Goal: Navigation & Orientation: Find specific page/section

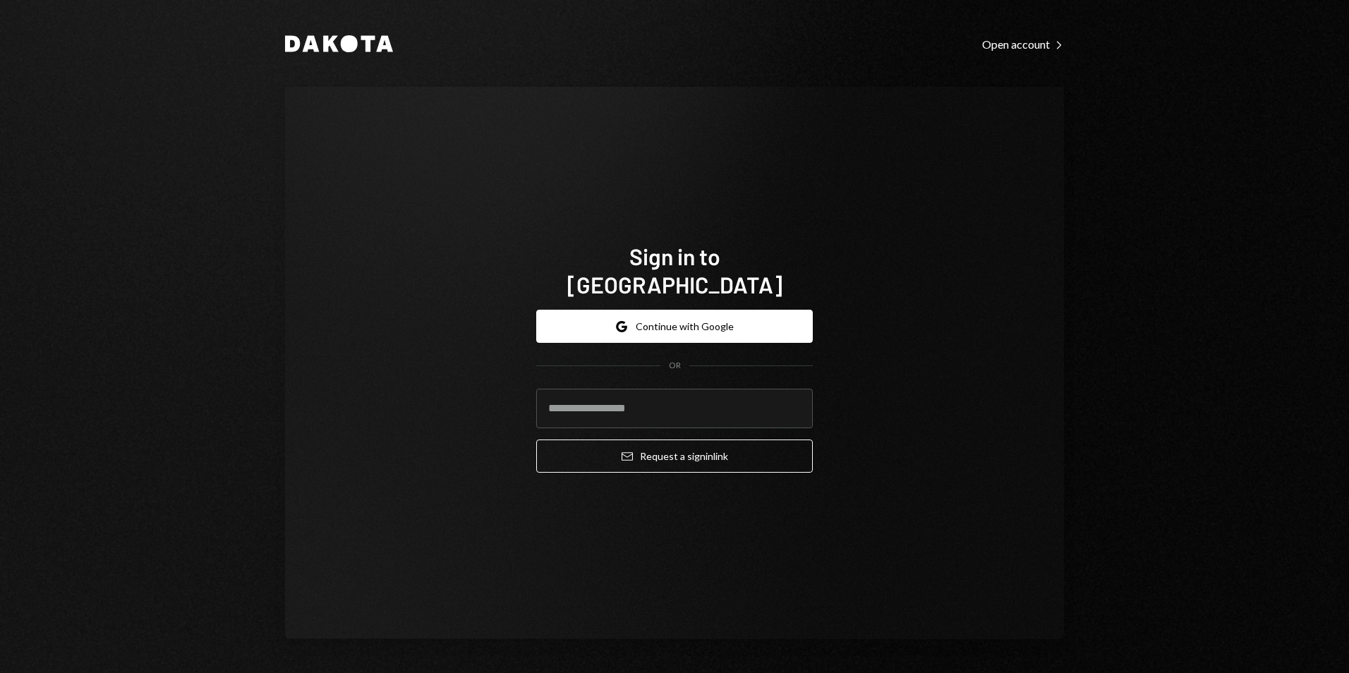
click at [702, 310] on button "Google Continue with Google" at bounding box center [674, 326] width 277 height 33
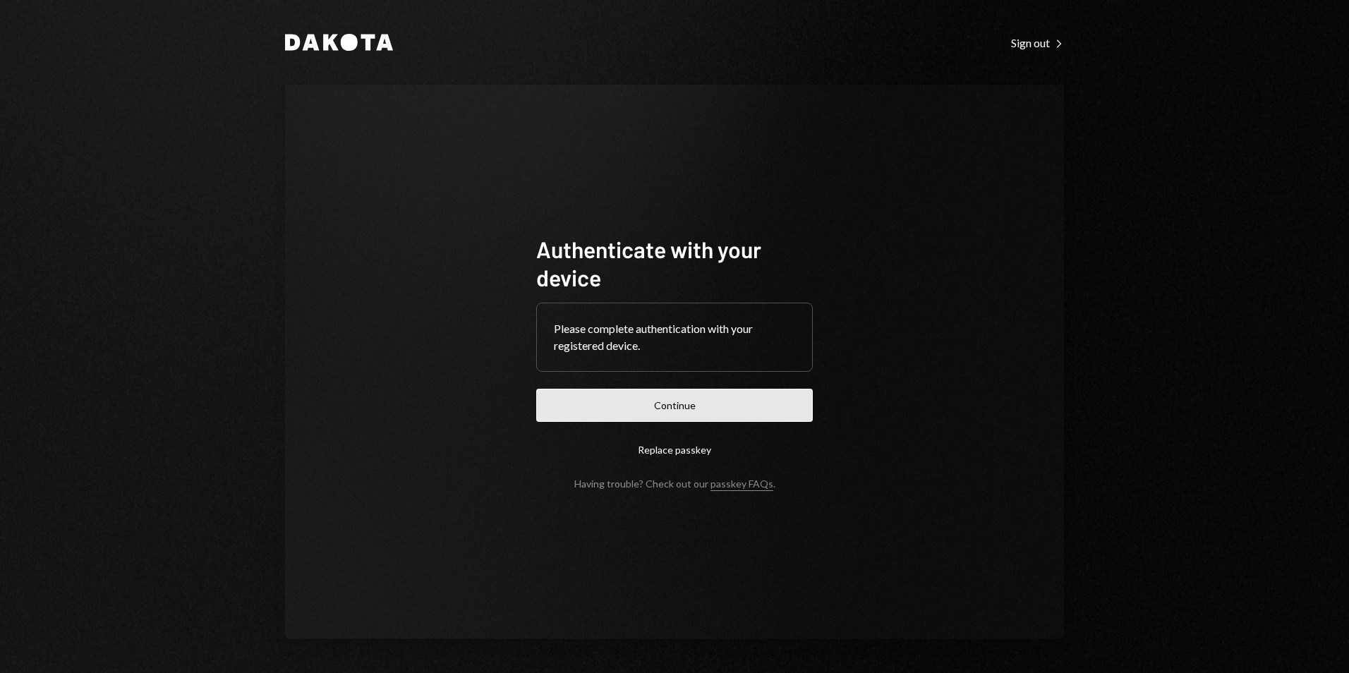
click at [605, 406] on button "Continue" at bounding box center [674, 405] width 277 height 33
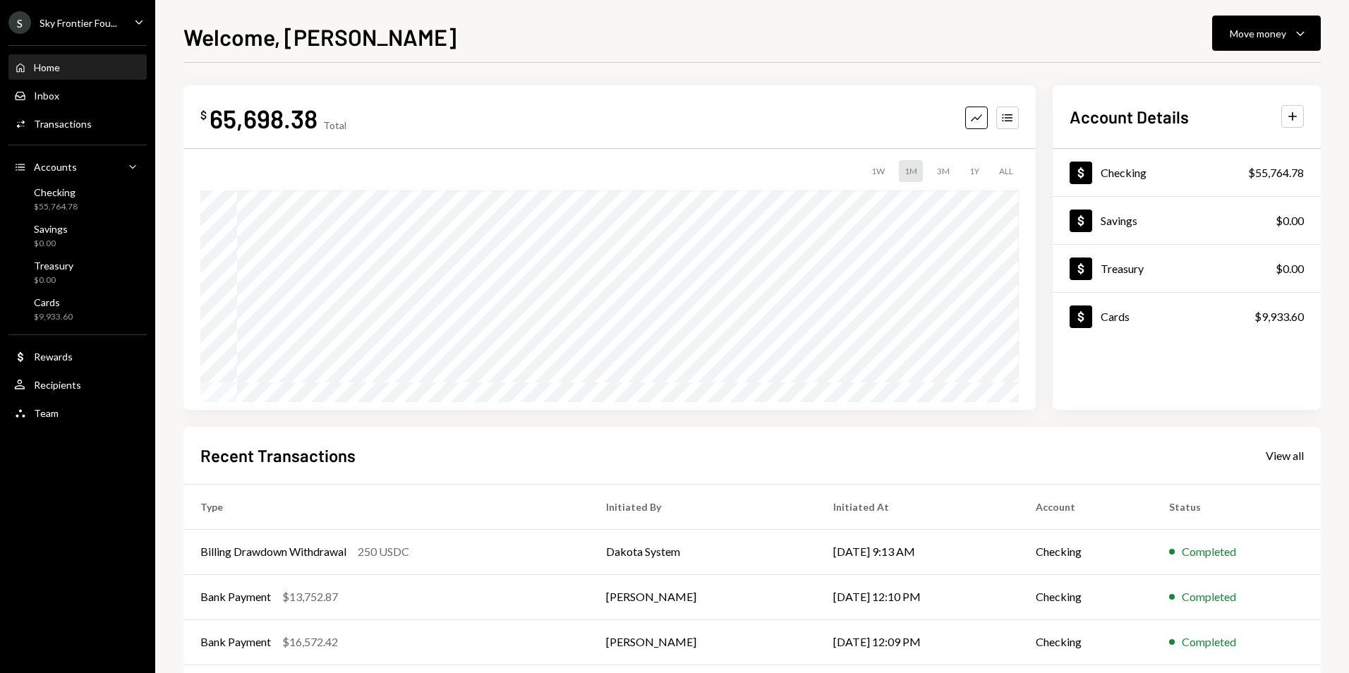
click at [72, 23] on div "Sky Frontier Fou..." at bounding box center [79, 23] width 78 height 12
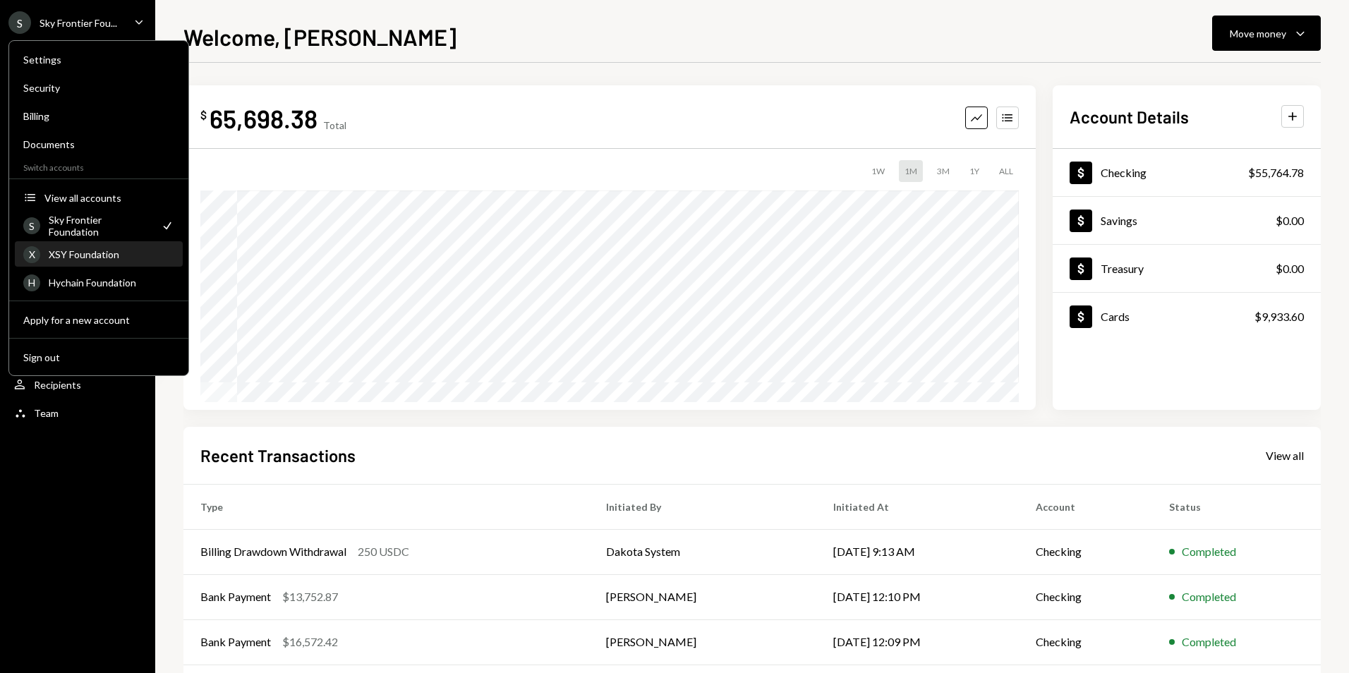
click at [99, 258] on div "XSY Foundation" at bounding box center [112, 254] width 126 height 12
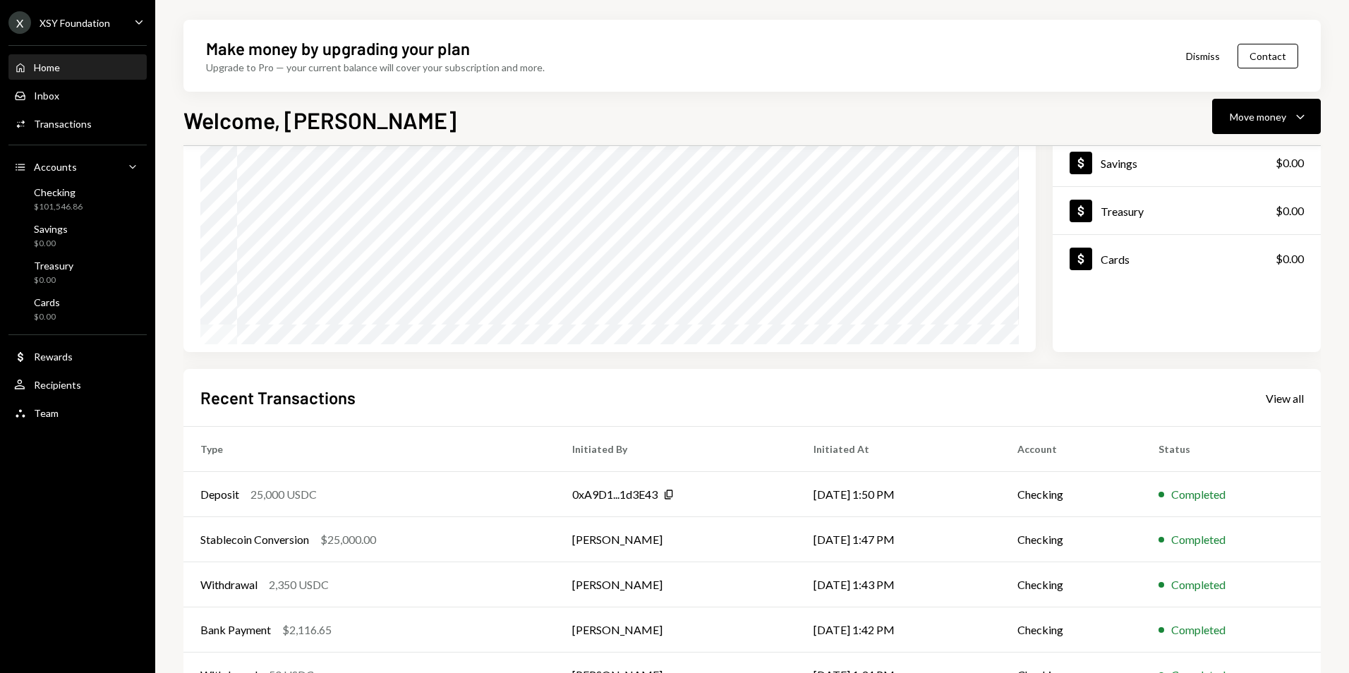
scroll to position [178, 0]
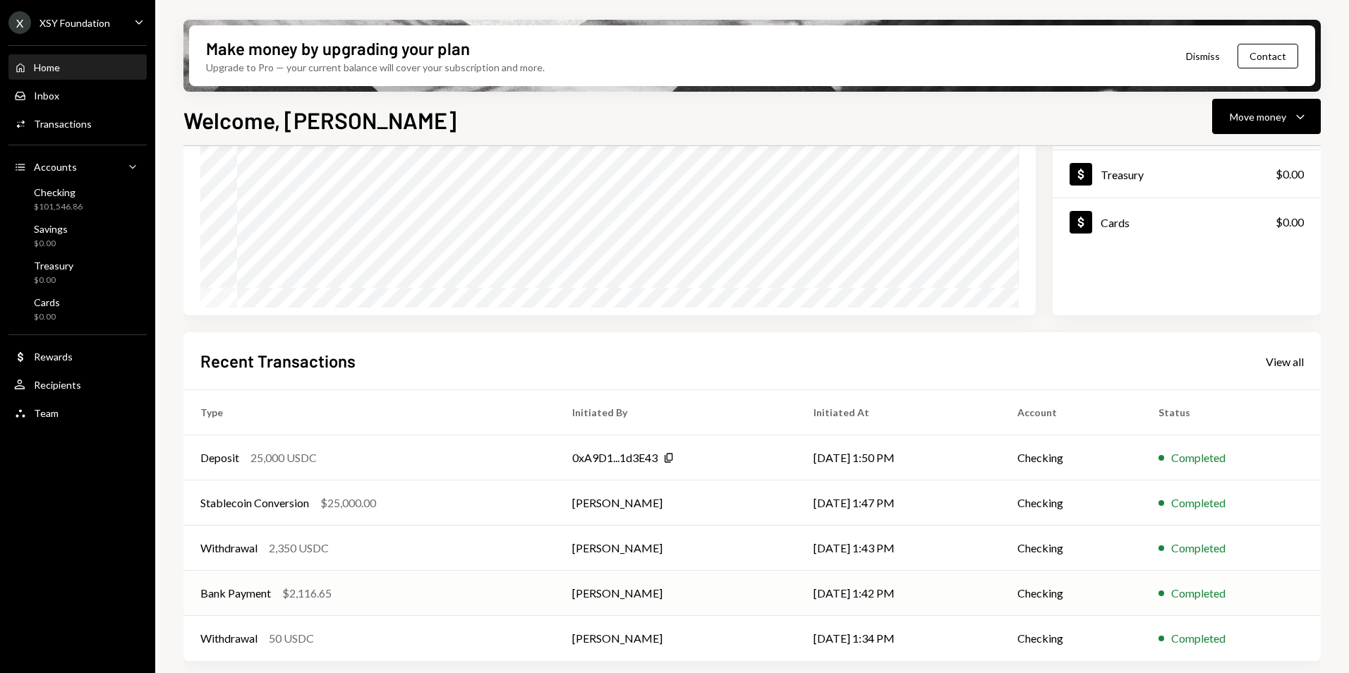
click at [401, 587] on div "Bank Payment $2,116.65" at bounding box center [369, 593] width 338 height 17
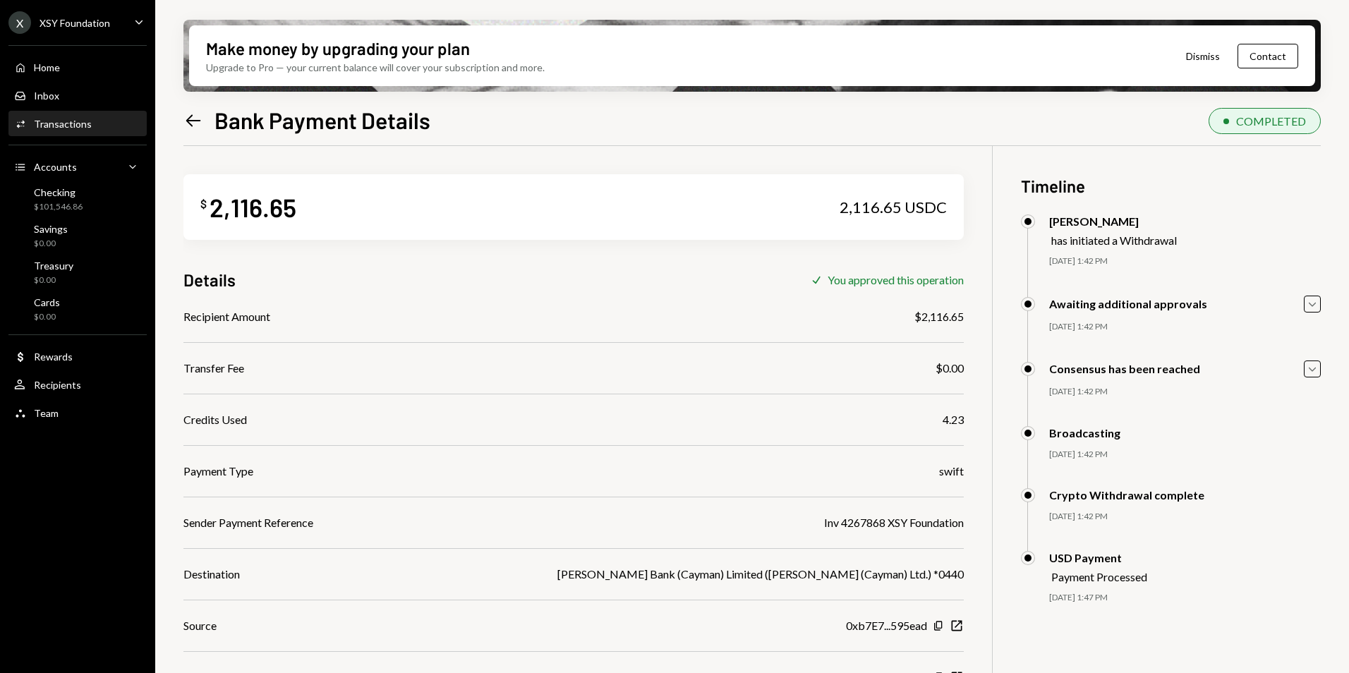
click at [193, 130] on icon "Left Arrow" at bounding box center [193, 121] width 20 height 20
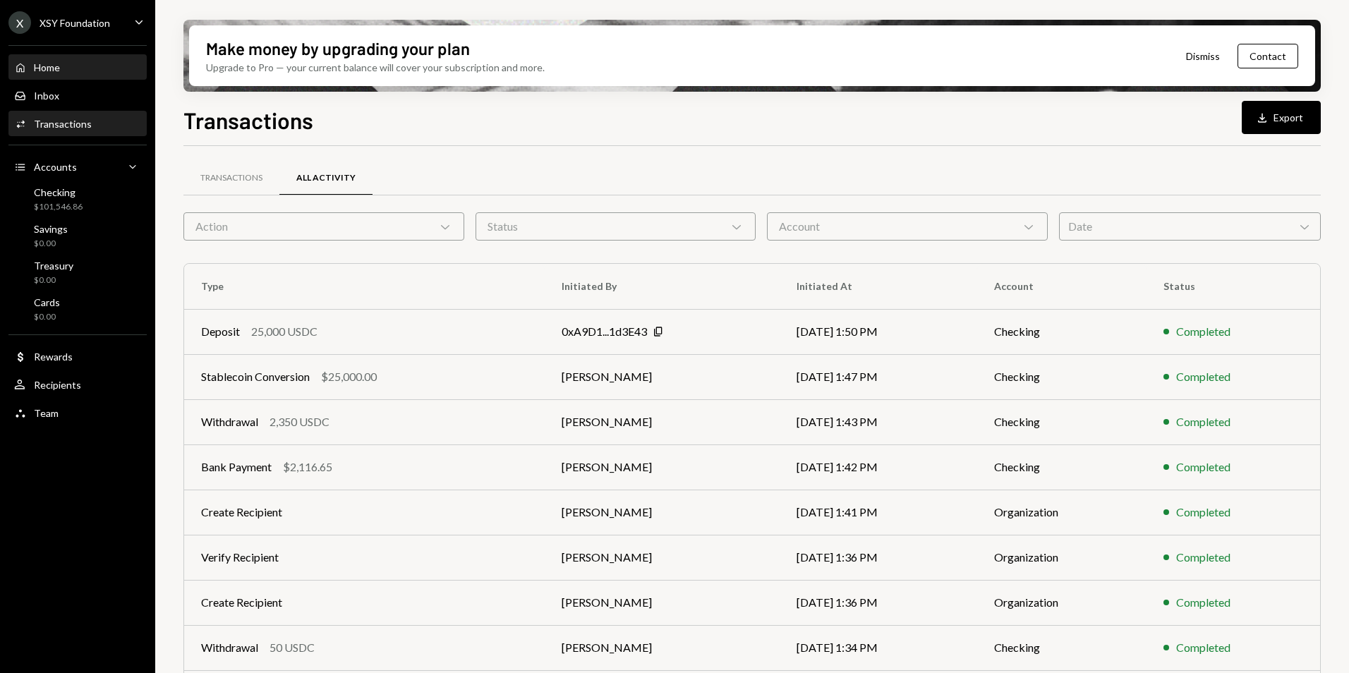
click at [83, 72] on div "Home Home" at bounding box center [77, 67] width 127 height 13
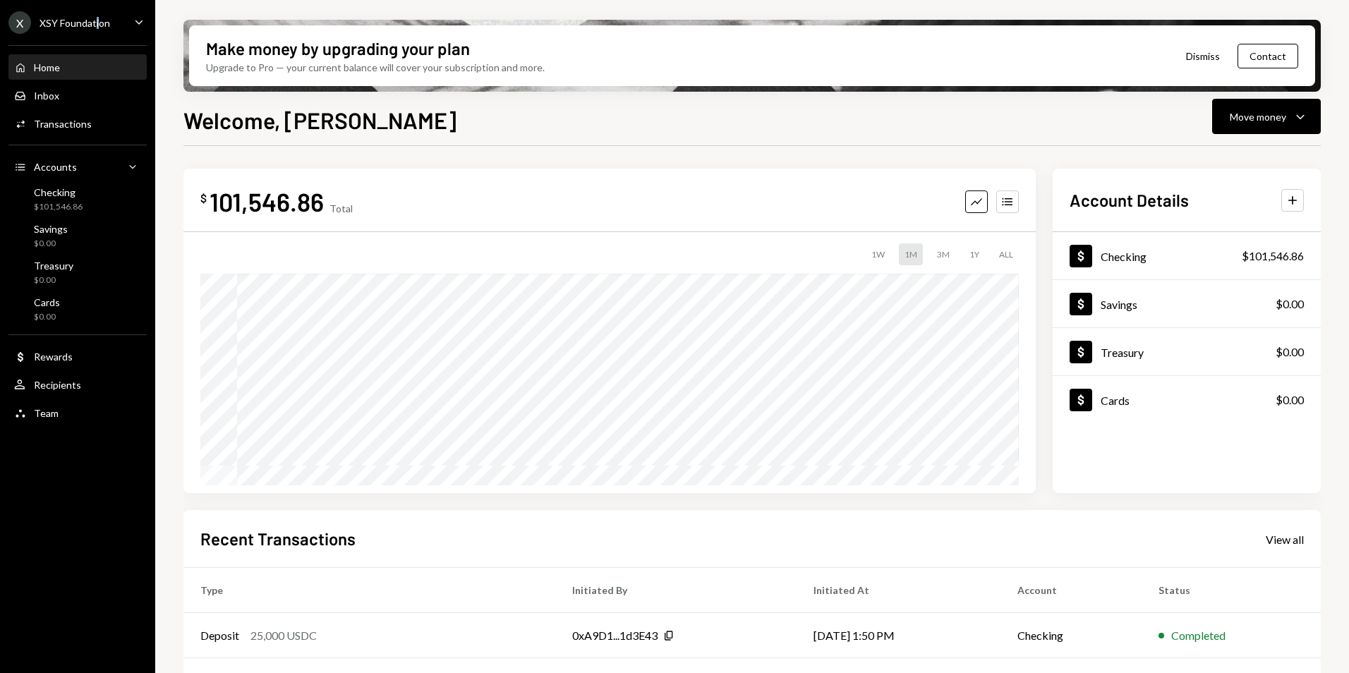
click at [97, 17] on div "XSY Foundation" at bounding box center [75, 23] width 71 height 12
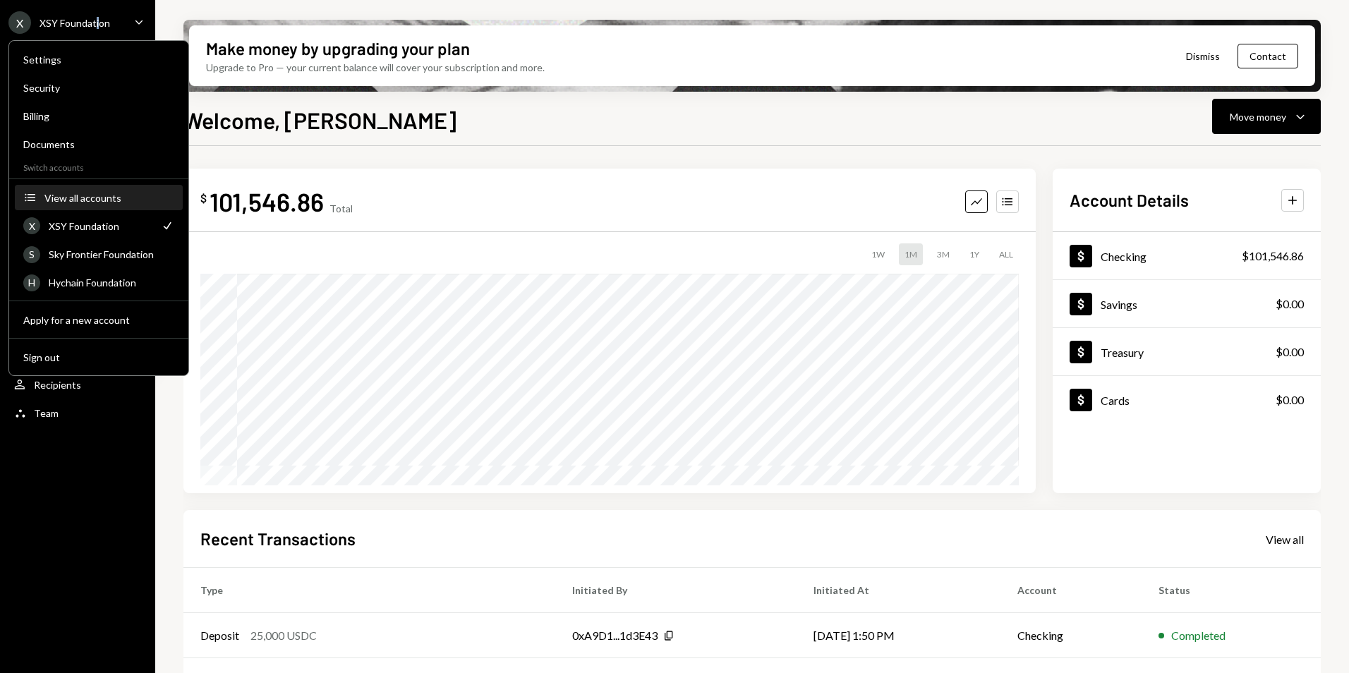
drag, startPoint x: 97, startPoint y: 16, endPoint x: 106, endPoint y: 200, distance: 184.3
click at [106, 200] on div "View all accounts" at bounding box center [109, 198] width 130 height 12
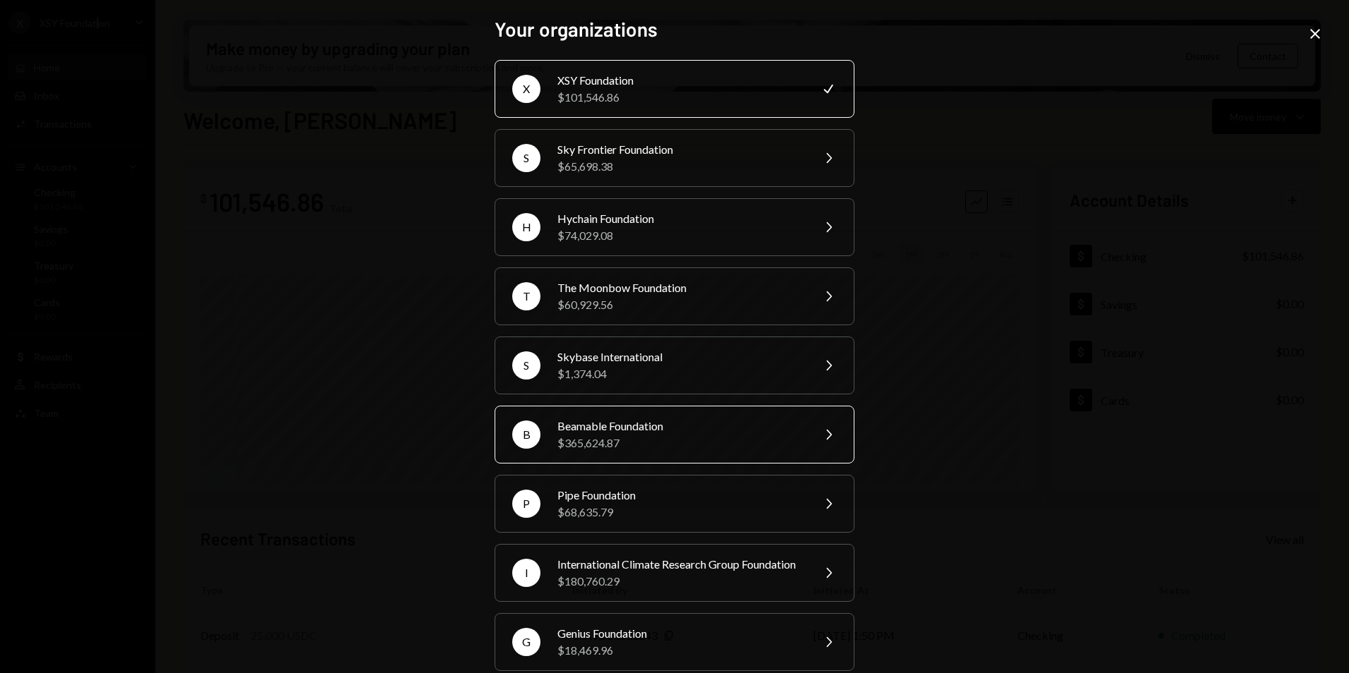
click at [639, 439] on div "$365,624.87" at bounding box center [680, 443] width 246 height 17
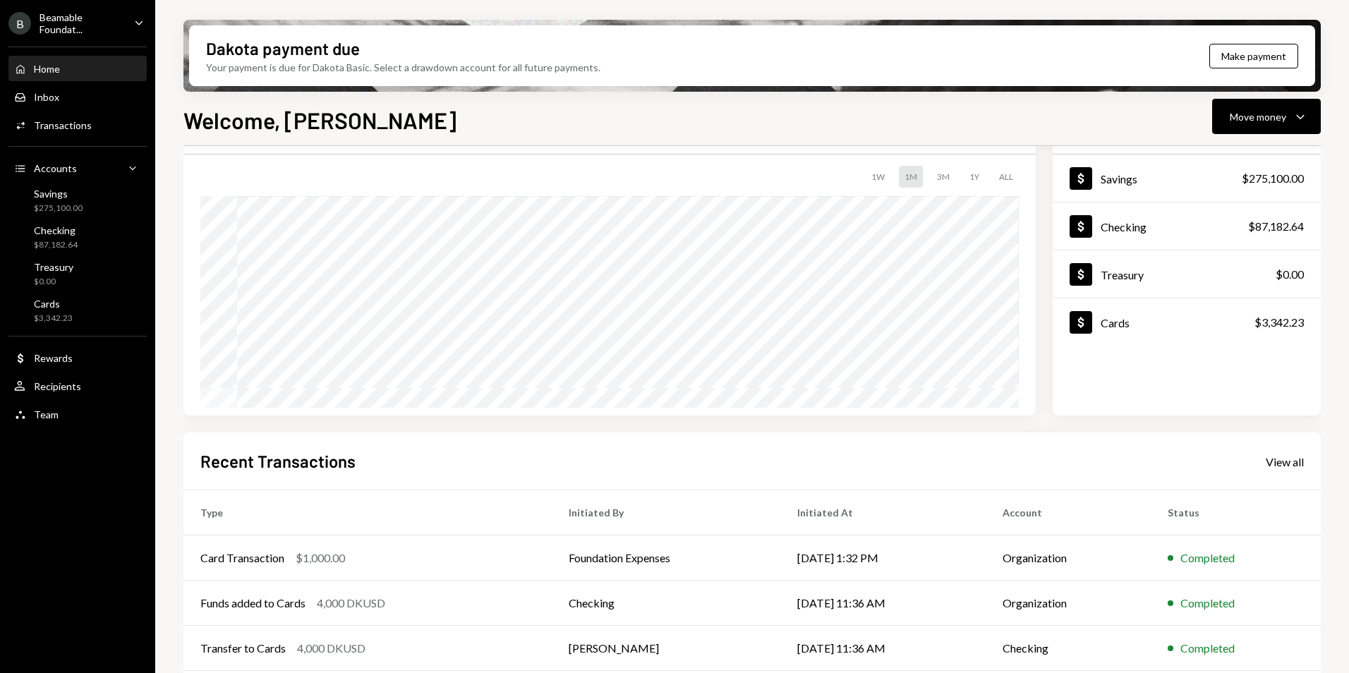
scroll to position [178, 0]
